Goal: Navigation & Orientation: Find specific page/section

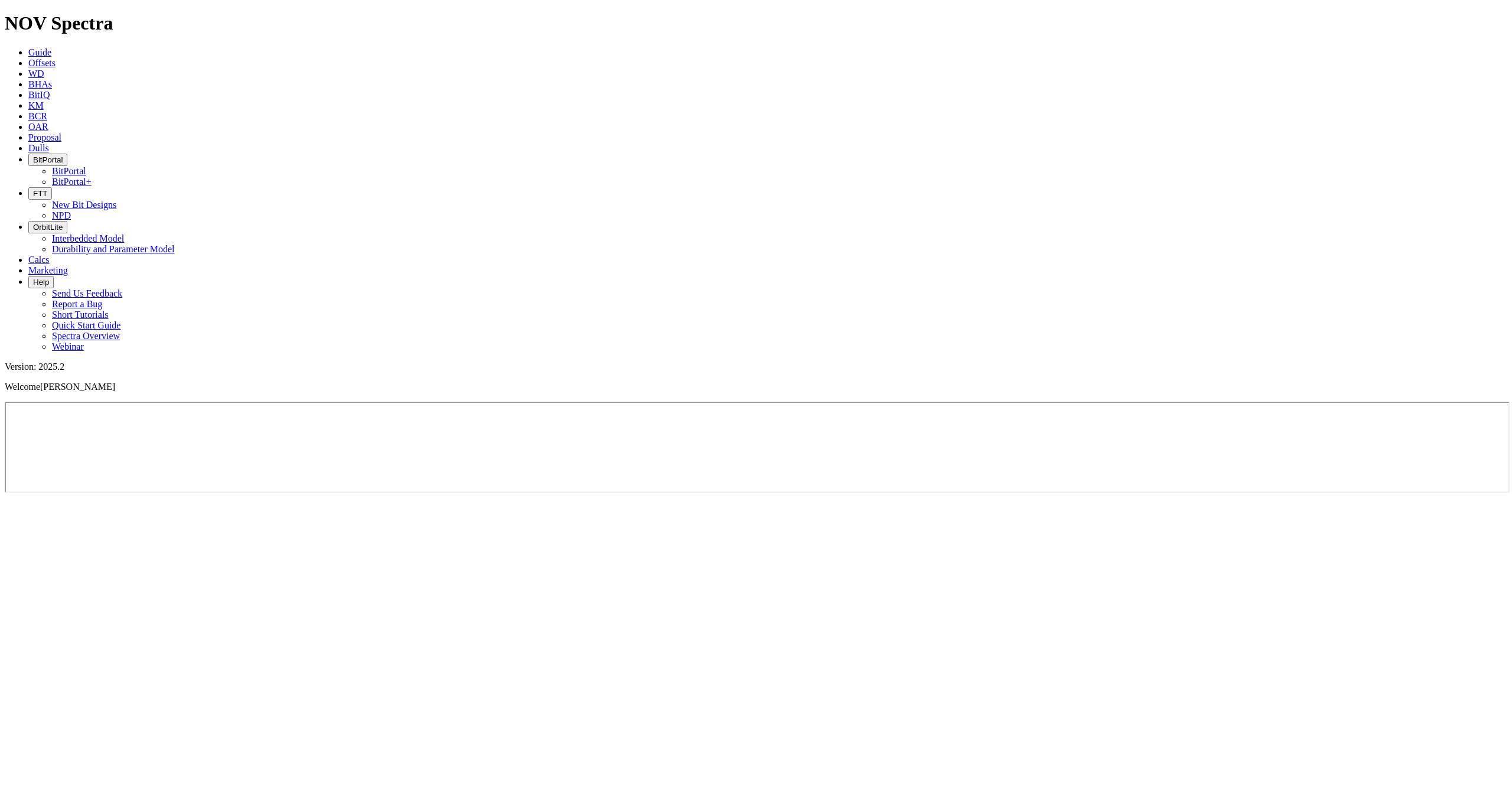
click at [67, 153] on button "BitPortal" at bounding box center [48, 160] width 39 height 13
click at [86, 166] on link "BitPortal" at bounding box center [69, 171] width 34 height 10
click at [33, 155] on icon "button" at bounding box center [33, 160] width 0 height 9
click at [86, 166] on link "BitPortal" at bounding box center [69, 171] width 34 height 10
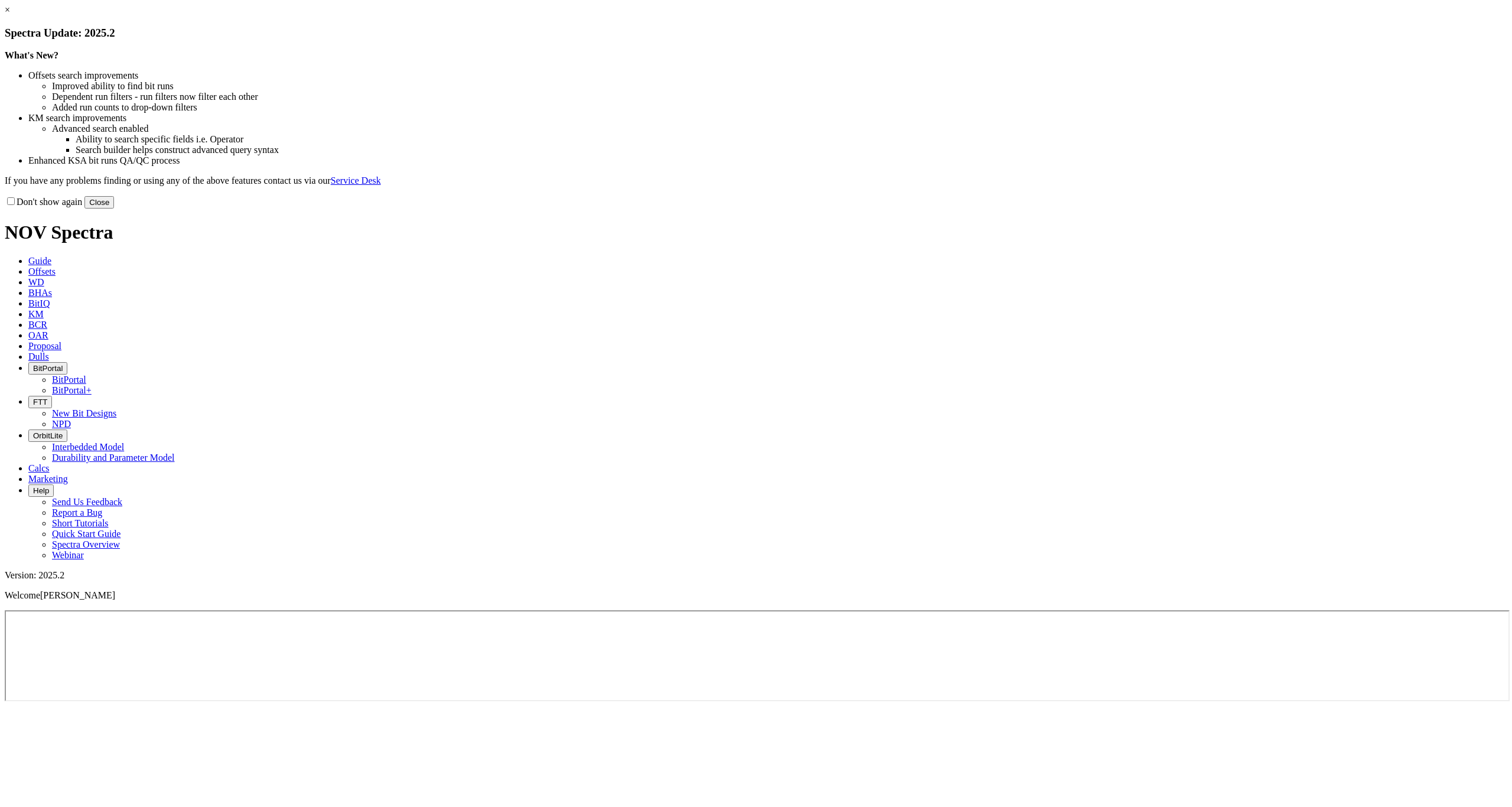
click at [114, 209] on button "Close" at bounding box center [99, 202] width 30 height 13
